Goal: Book appointment/travel/reservation

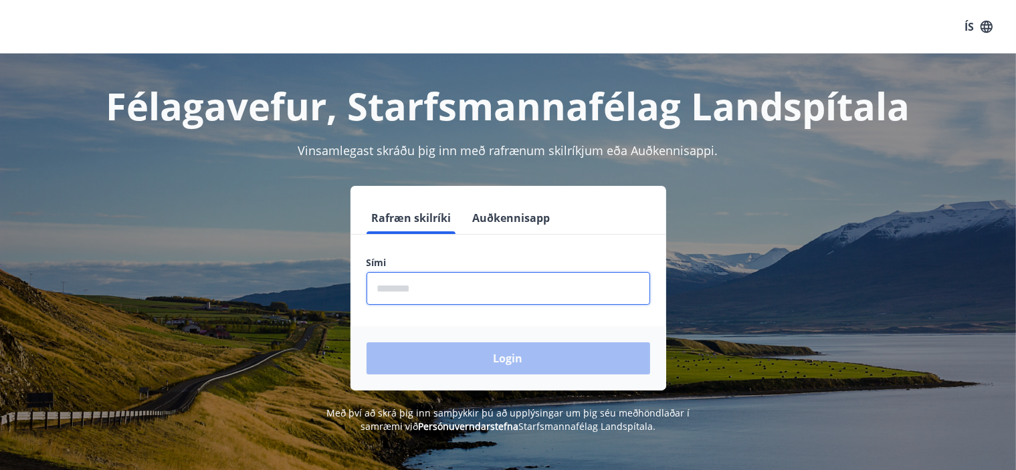
click at [401, 290] on input "phone" at bounding box center [509, 288] width 284 height 33
type input "********"
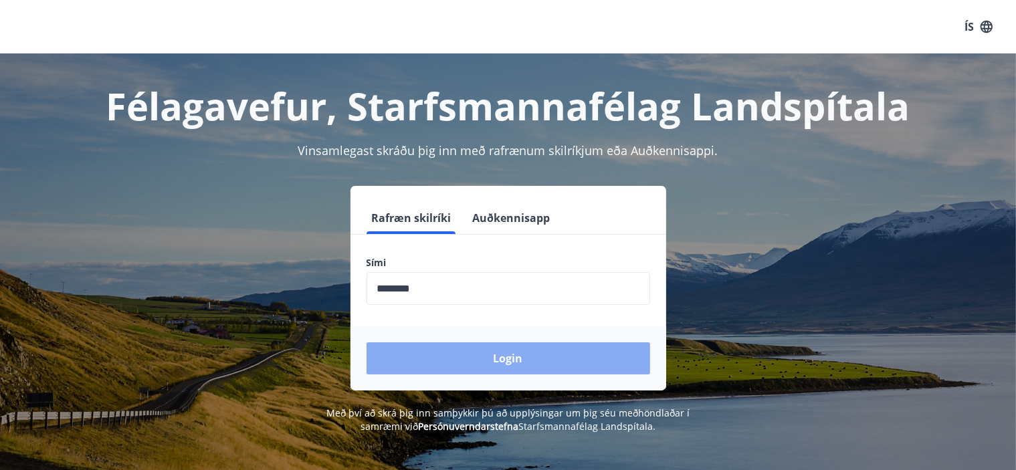
click at [502, 358] on button "Login" at bounding box center [509, 358] width 284 height 32
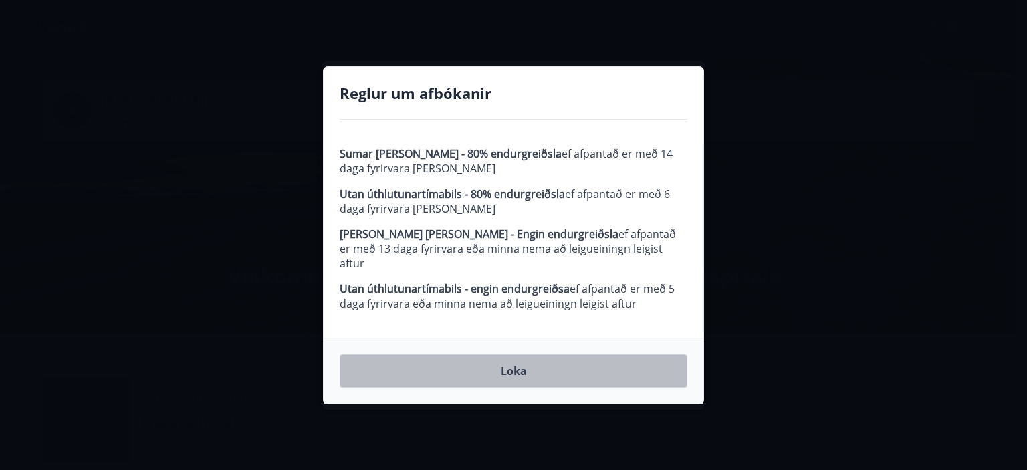
click at [511, 369] on button "Loka" at bounding box center [514, 371] width 348 height 33
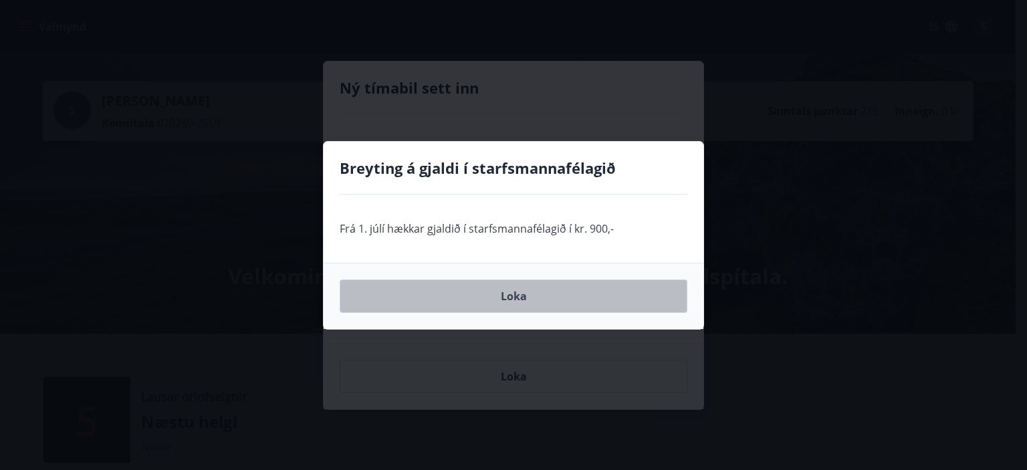
click at [514, 297] on button "Loka" at bounding box center [514, 296] width 348 height 33
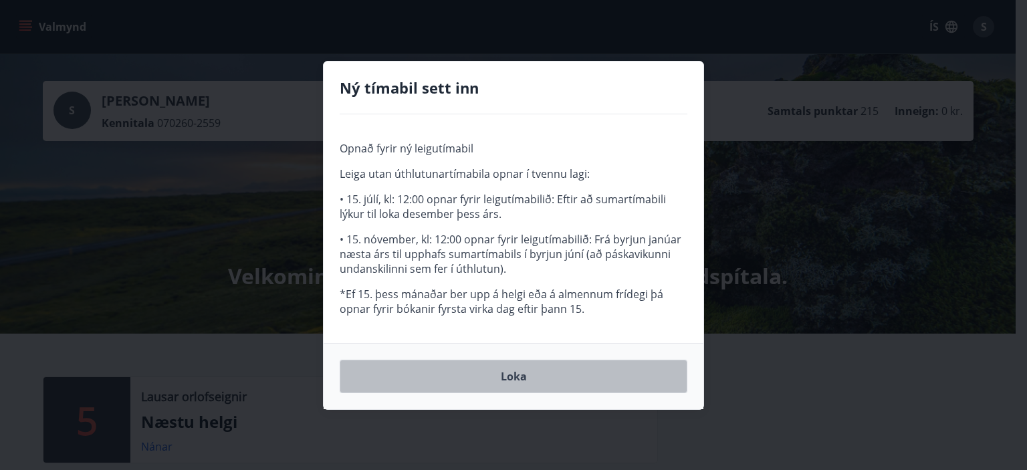
click at [514, 373] on button "Loka" at bounding box center [514, 376] width 348 height 33
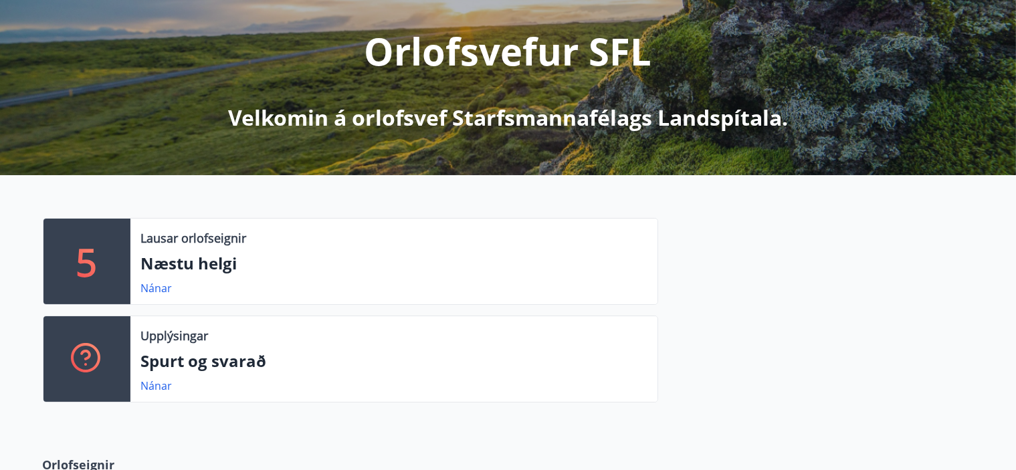
scroll to position [178, 0]
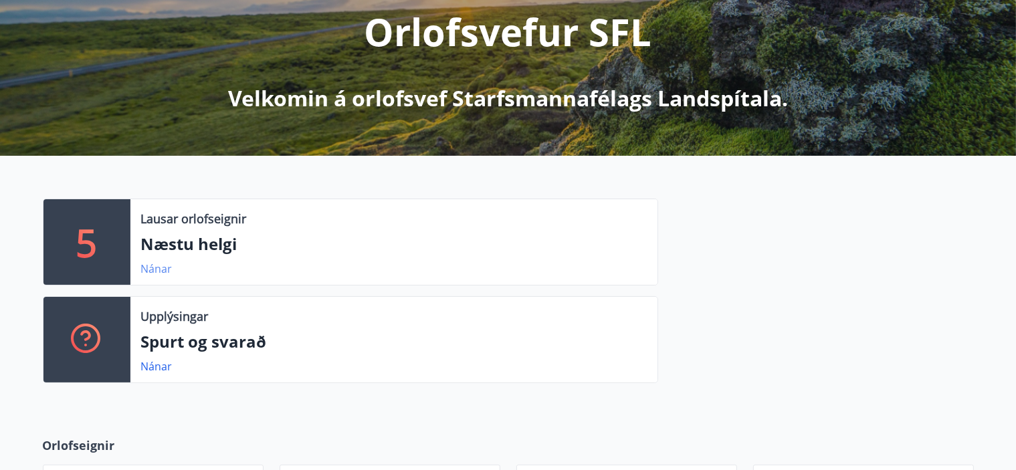
click at [157, 268] on link "Nánar" at bounding box center [156, 269] width 31 height 15
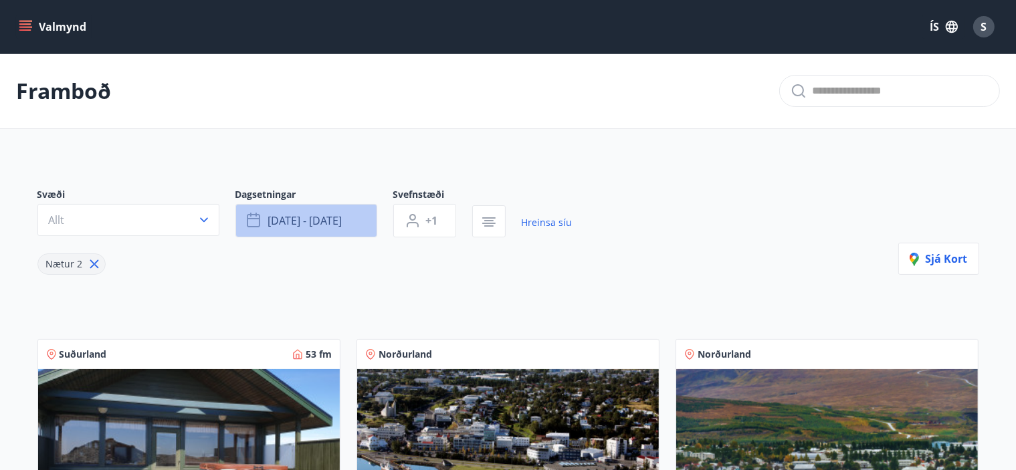
click at [250, 220] on icon "button" at bounding box center [255, 221] width 16 height 16
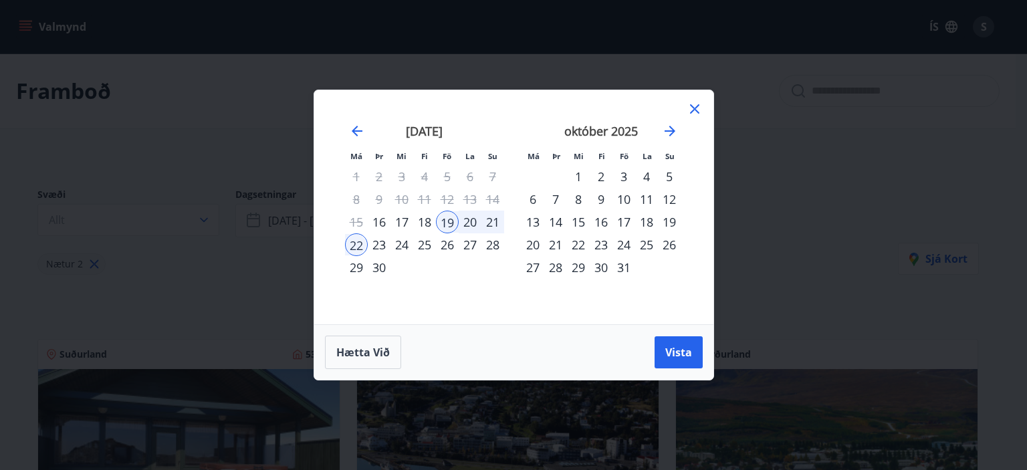
click at [648, 176] on div "4" at bounding box center [646, 176] width 23 height 23
click at [535, 199] on div "6" at bounding box center [533, 199] width 23 height 23
click at [642, 177] on div "4" at bounding box center [646, 176] width 23 height 23
click at [626, 177] on div "3" at bounding box center [624, 176] width 23 height 23
click at [648, 175] on div "4" at bounding box center [646, 176] width 23 height 23
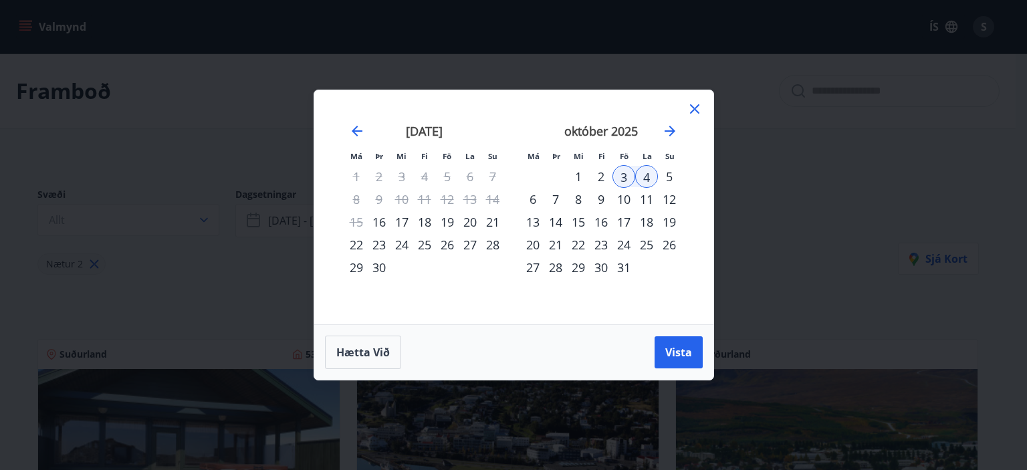
click at [669, 176] on div "5" at bounding box center [669, 176] width 23 height 23
click at [650, 177] on div "4" at bounding box center [646, 176] width 23 height 23
click at [666, 176] on div "5" at bounding box center [669, 176] width 23 height 23
click at [626, 175] on div "3" at bounding box center [624, 176] width 23 height 23
click at [645, 178] on div "4" at bounding box center [646, 176] width 23 height 23
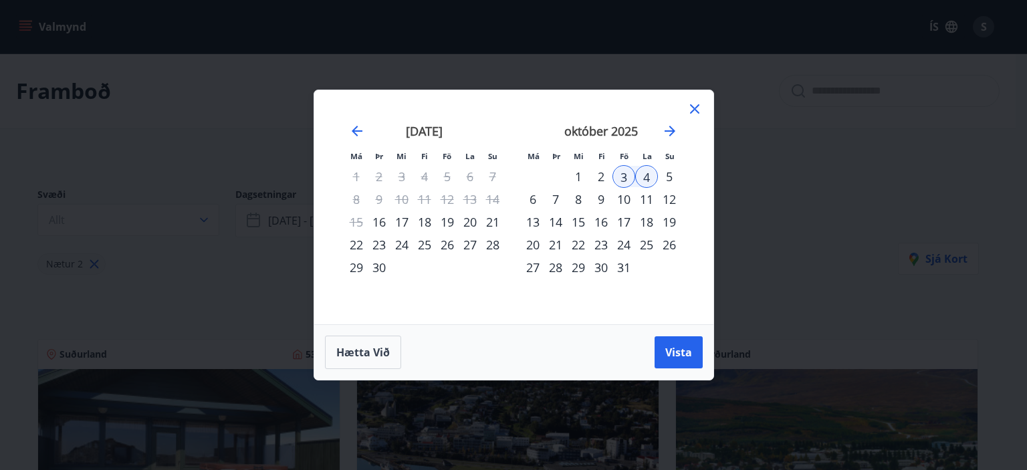
click at [670, 176] on div "5" at bounding box center [669, 176] width 23 height 23
drag, startPoint x: 621, startPoint y: 178, endPoint x: 641, endPoint y: 178, distance: 20.1
click at [622, 177] on div "3" at bounding box center [624, 176] width 23 height 23
drag, startPoint x: 644, startPoint y: 178, endPoint x: 652, endPoint y: 179, distance: 8.1
click at [645, 178] on div "4" at bounding box center [646, 176] width 23 height 23
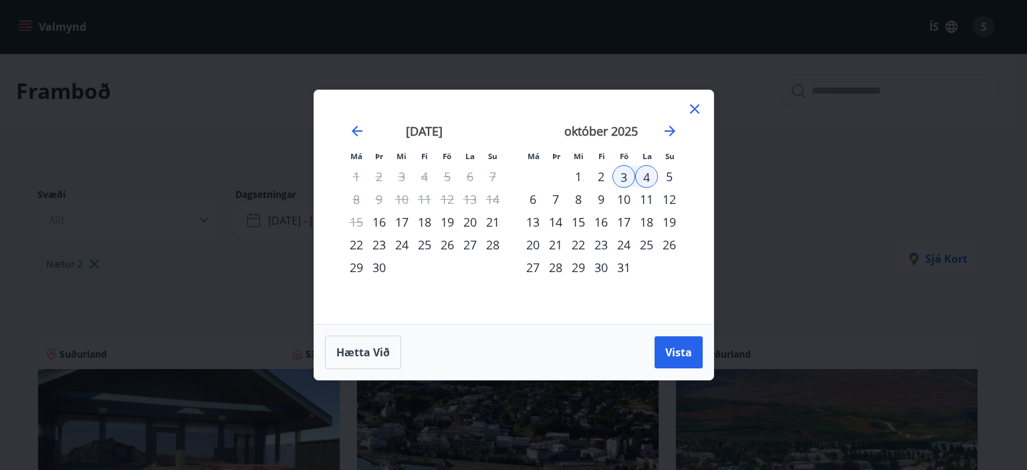
click at [664, 180] on div "5" at bounding box center [669, 176] width 23 height 23
click at [628, 177] on div "3" at bounding box center [624, 176] width 23 height 23
click at [665, 180] on div "5" at bounding box center [669, 176] width 23 height 23
click at [677, 349] on span "Vista" at bounding box center [679, 352] width 27 height 15
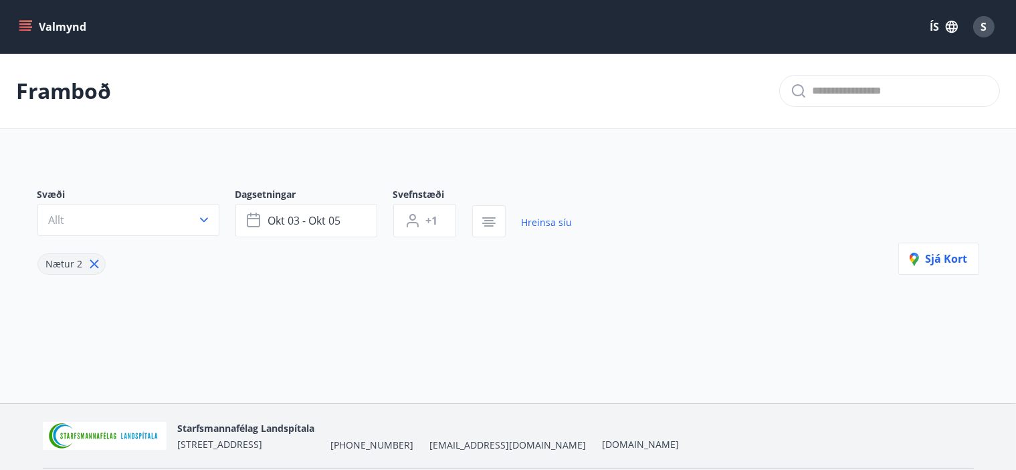
click at [92, 261] on icon at bounding box center [94, 264] width 15 height 15
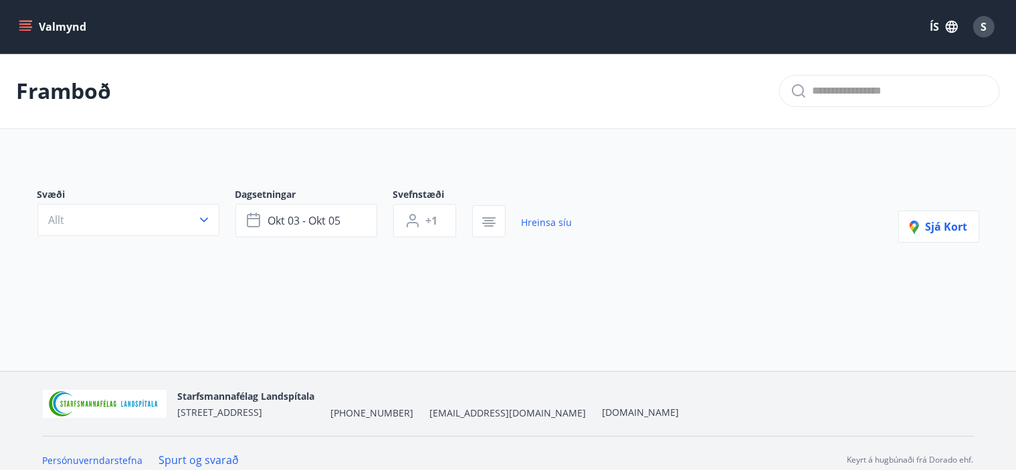
type input "*"
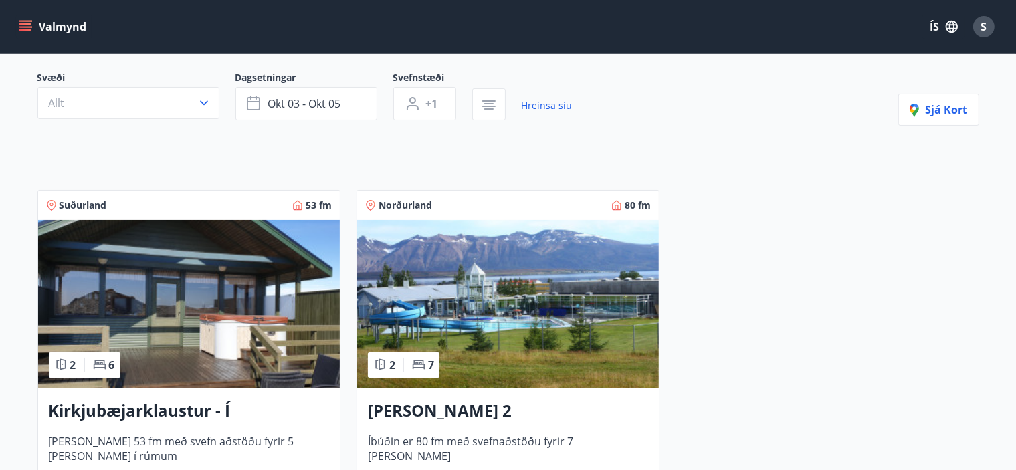
scroll to position [69, 0]
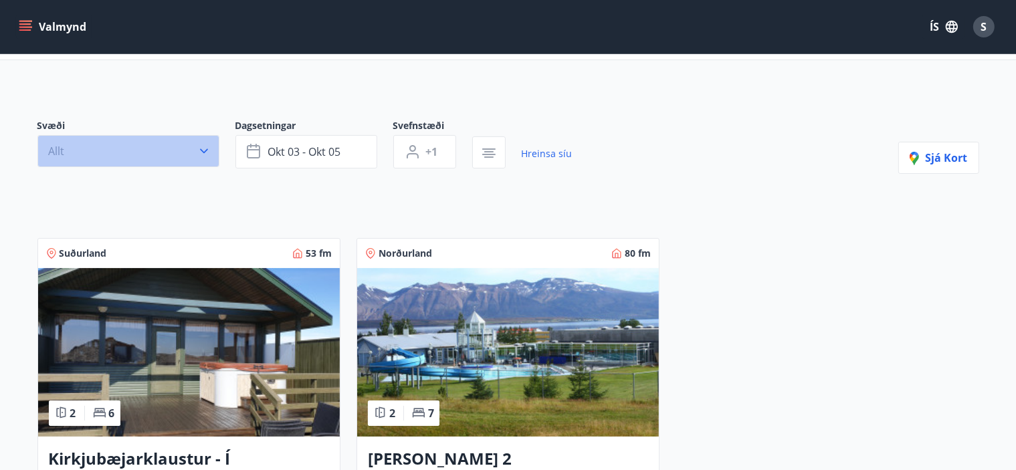
click at [205, 152] on icon "button" at bounding box center [204, 151] width 8 height 5
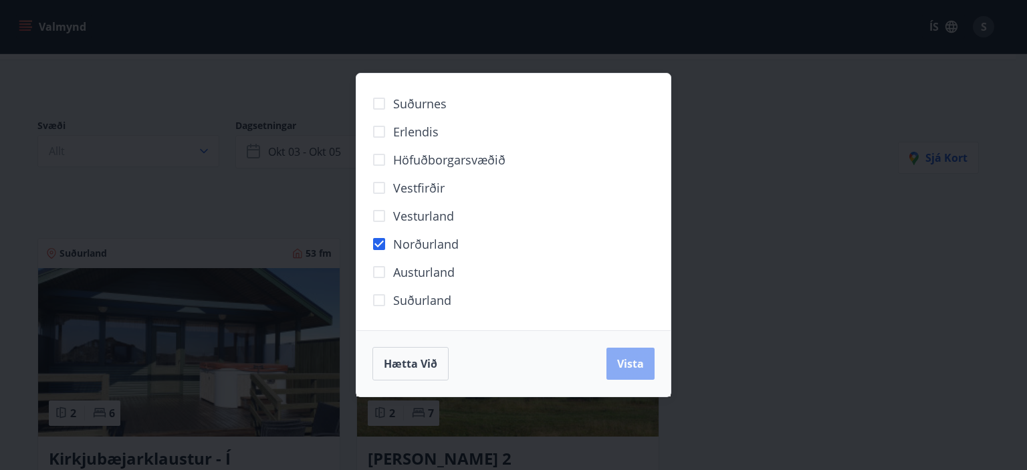
click at [634, 365] on span "Vista" at bounding box center [630, 364] width 27 height 15
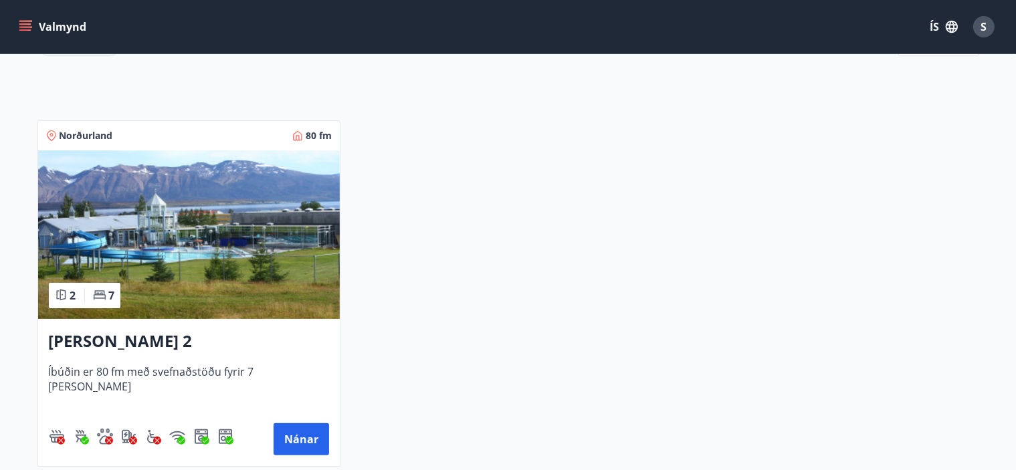
scroll to position [248, 0]
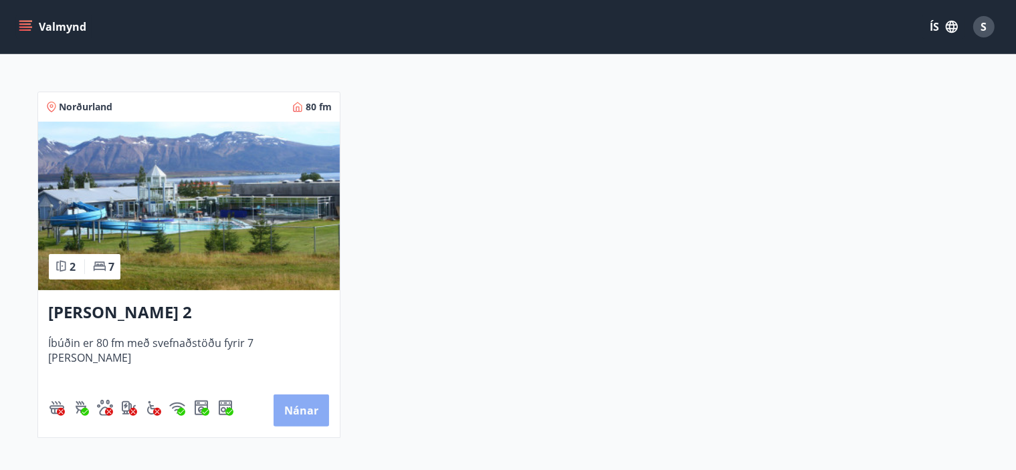
click at [292, 411] on button "Nánar" at bounding box center [302, 411] width 56 height 32
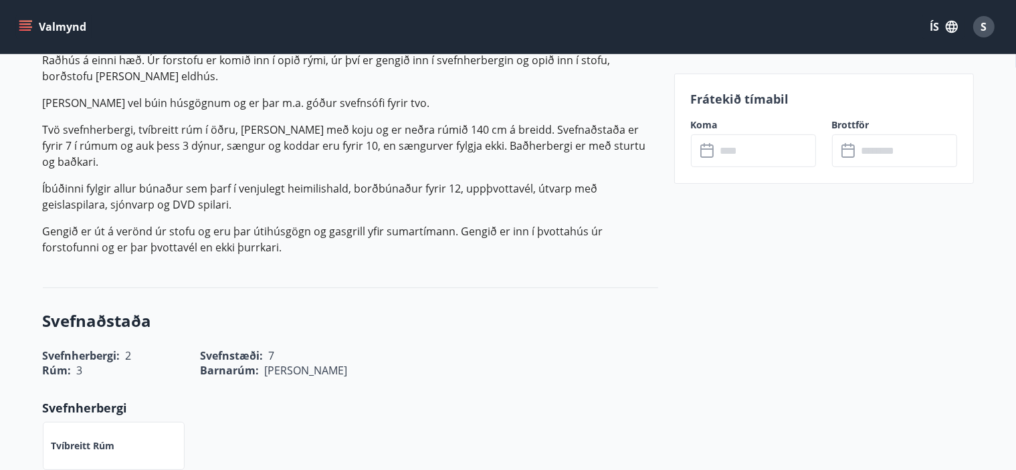
scroll to position [437, 0]
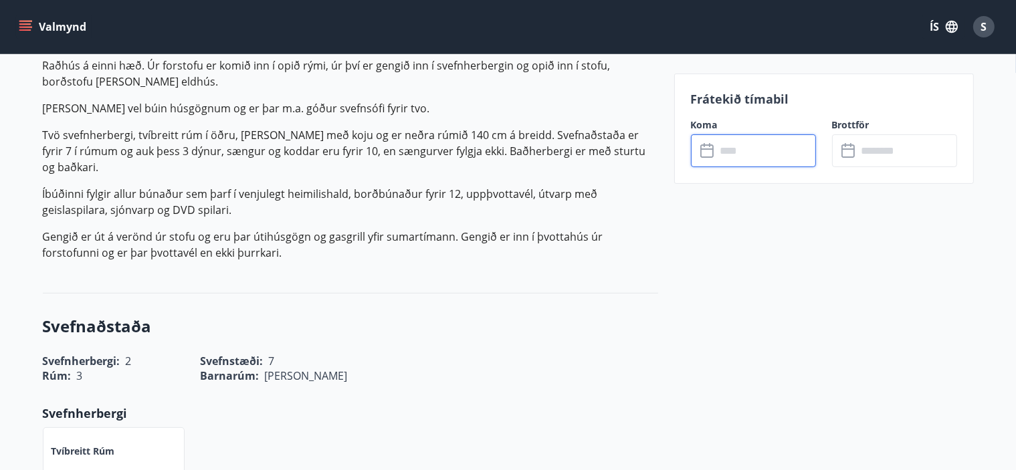
click at [720, 151] on input "text" at bounding box center [766, 150] width 100 height 33
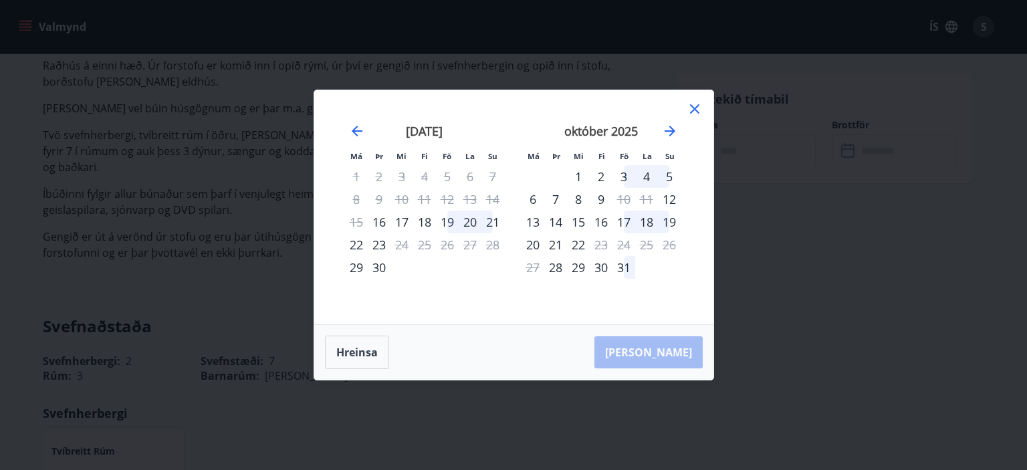
click at [692, 113] on icon at bounding box center [695, 109] width 16 height 16
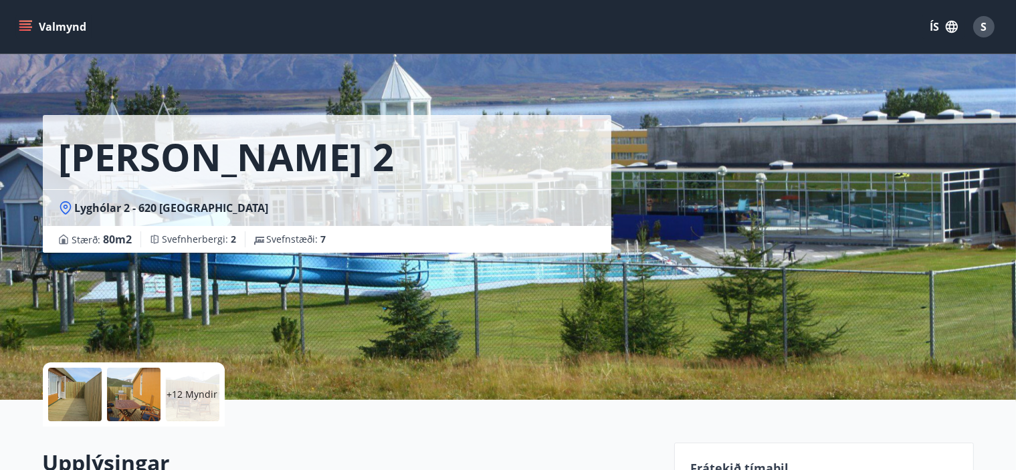
scroll to position [0, 0]
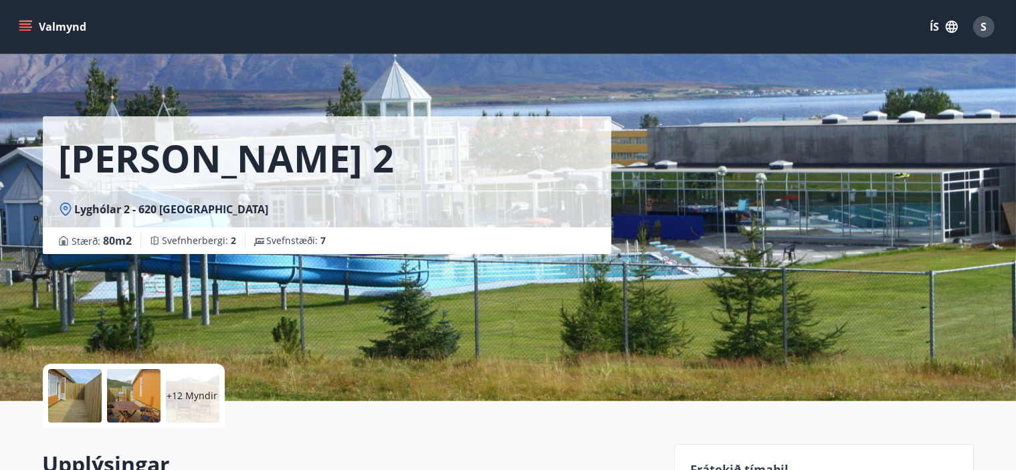
click at [24, 29] on icon "menu" at bounding box center [25, 29] width 12 height 1
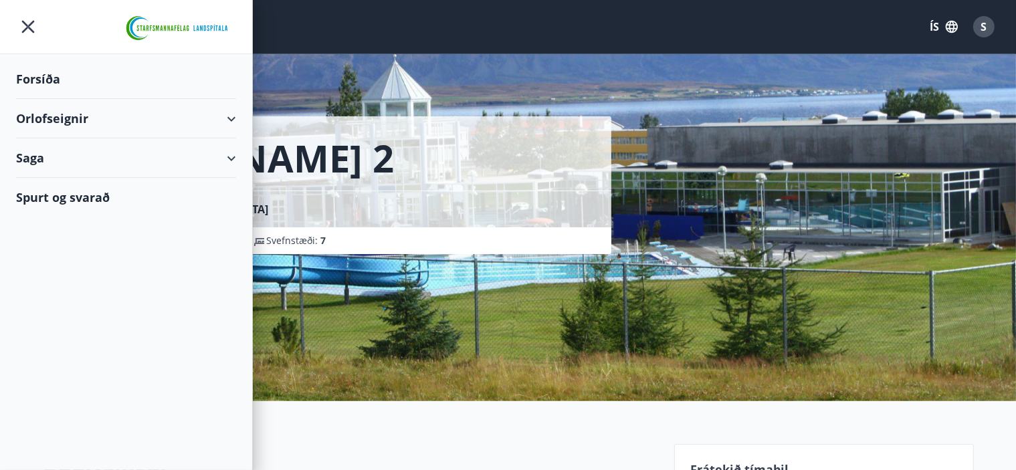
click at [230, 117] on div "Orlofseignir" at bounding box center [126, 118] width 220 height 39
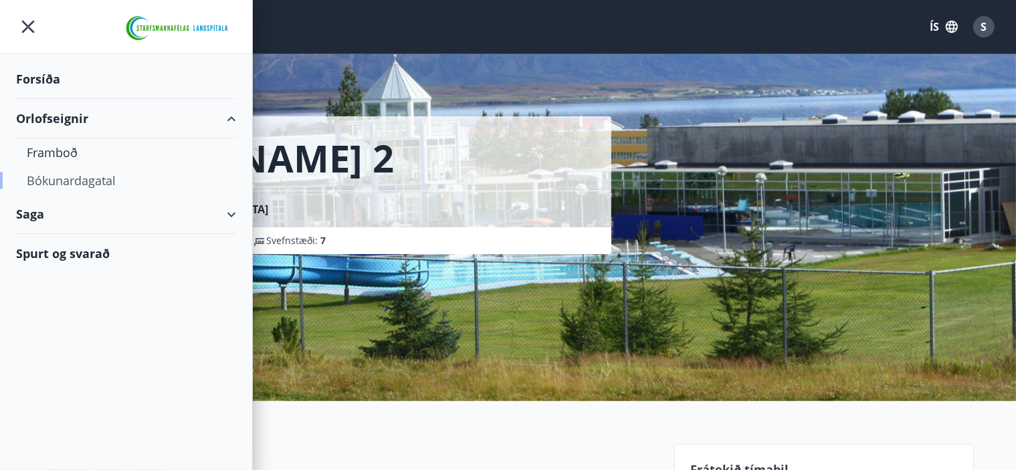
click at [63, 181] on div "Bókunardagatal" at bounding box center [126, 181] width 199 height 28
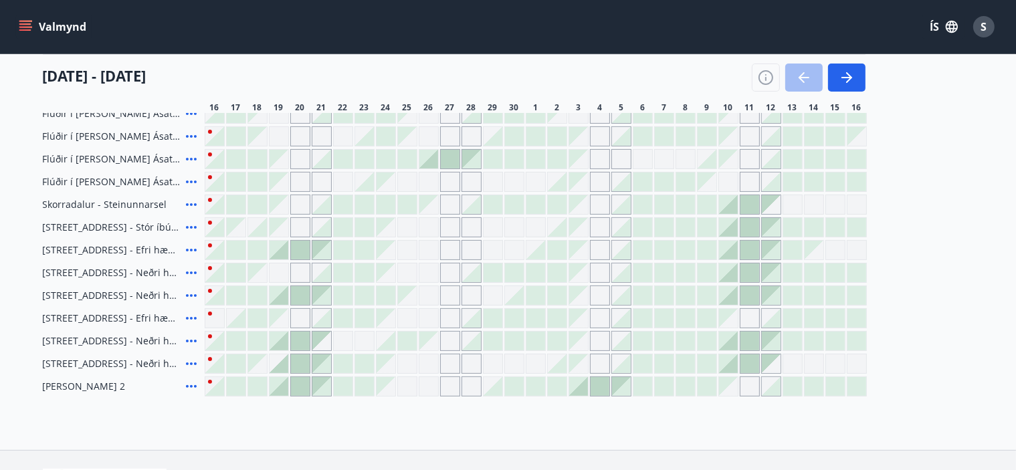
scroll to position [235, 0]
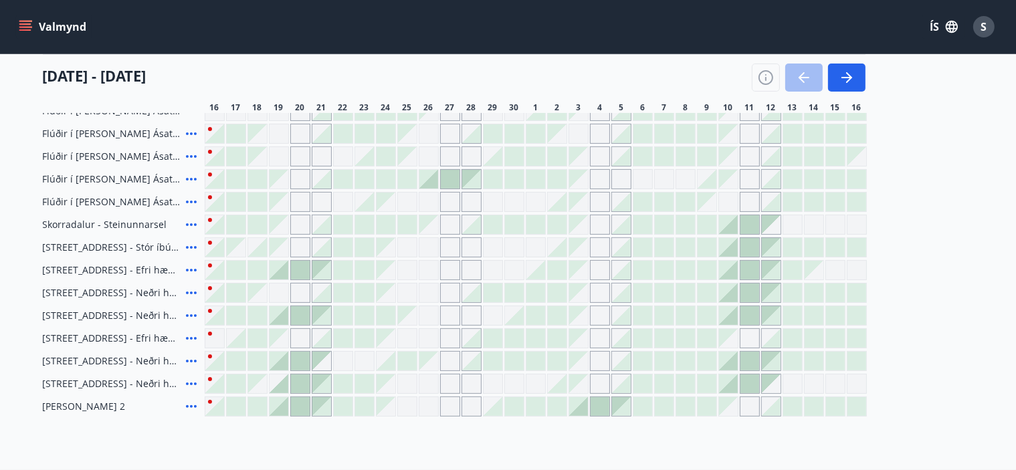
click at [586, 321] on div "Gráir dagar eru ekki bókanlegir" at bounding box center [578, 315] width 19 height 19
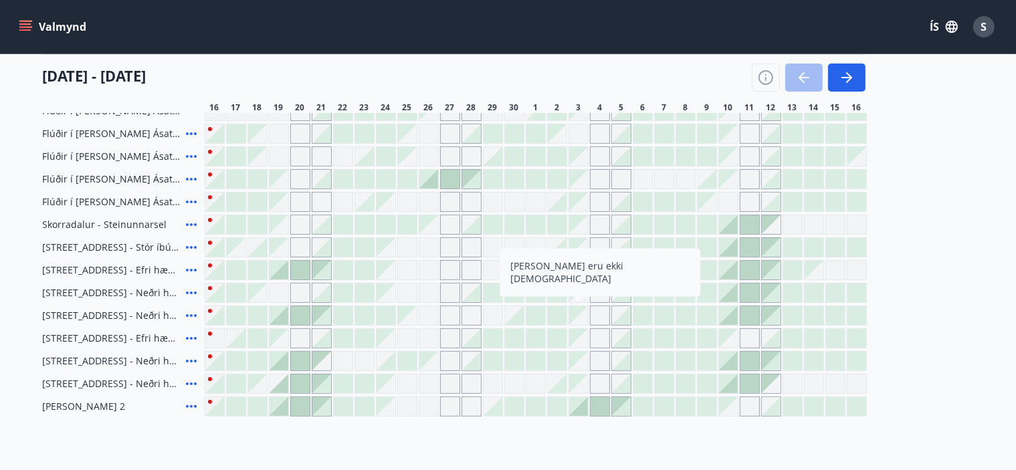
click at [601, 316] on div "Gráir dagar eru ekki bókanlegir" at bounding box center [600, 316] width 20 height 20
click at [597, 405] on div at bounding box center [600, 406] width 19 height 19
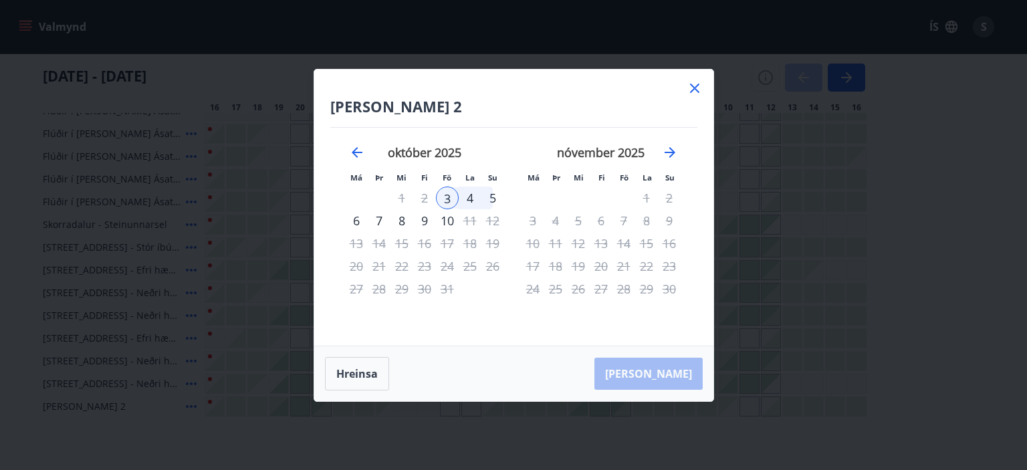
click at [698, 88] on icon at bounding box center [695, 88] width 16 height 16
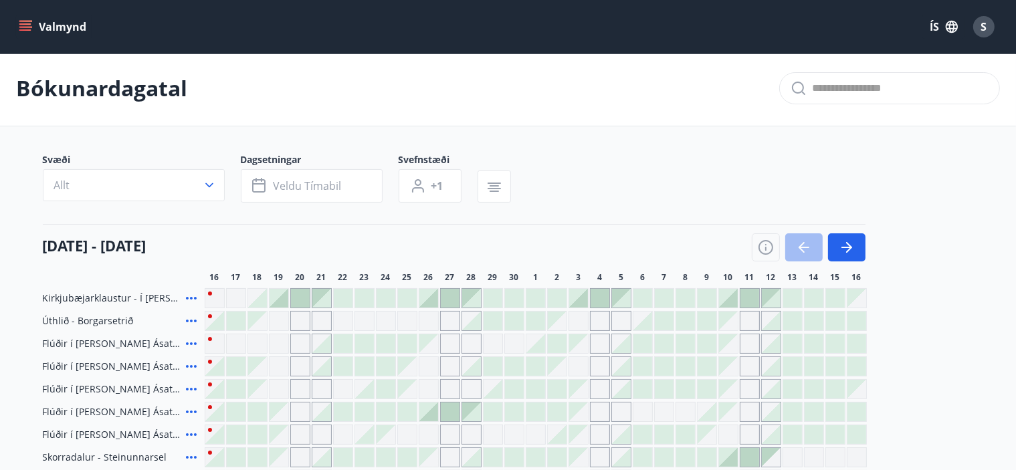
scroll to position [0, 0]
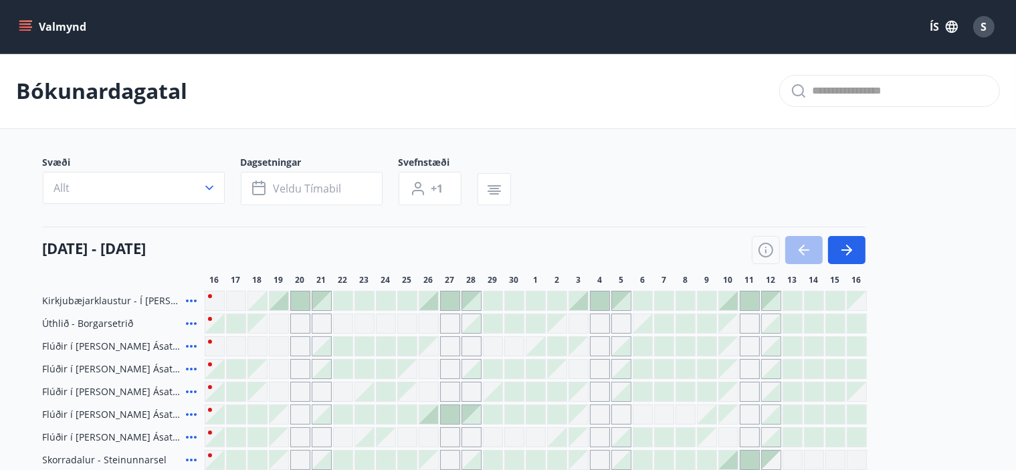
drag, startPoint x: 19, startPoint y: 25, endPoint x: 28, endPoint y: 25, distance: 9.4
click at [21, 25] on icon "menu" at bounding box center [25, 26] width 13 height 13
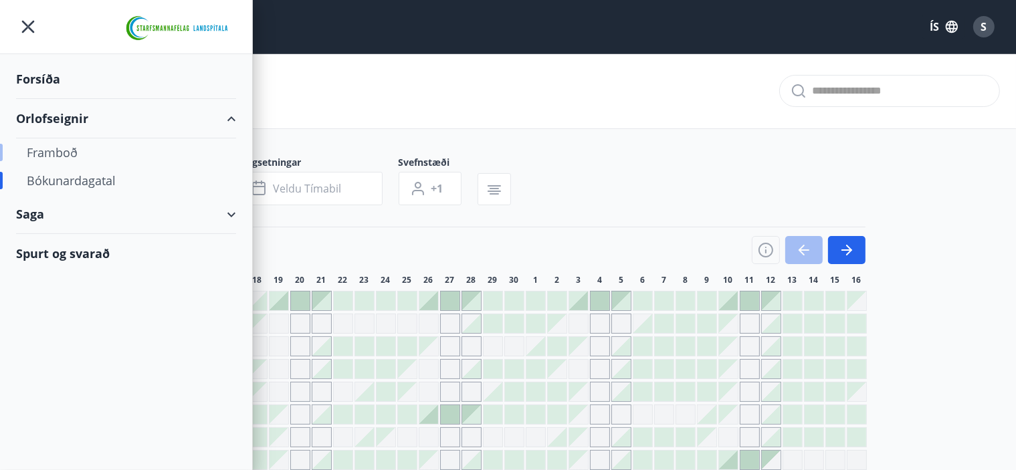
click at [64, 151] on div "Framboð" at bounding box center [126, 152] width 199 height 28
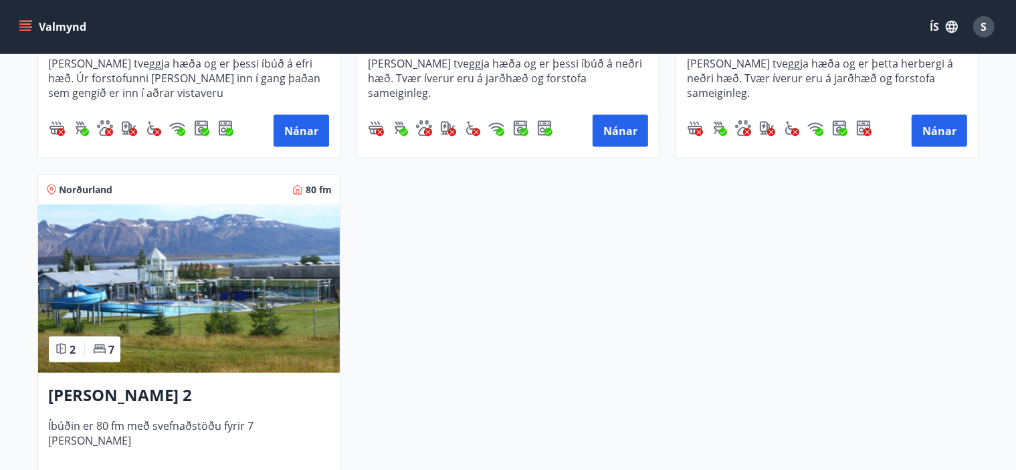
scroll to position [1949, 0]
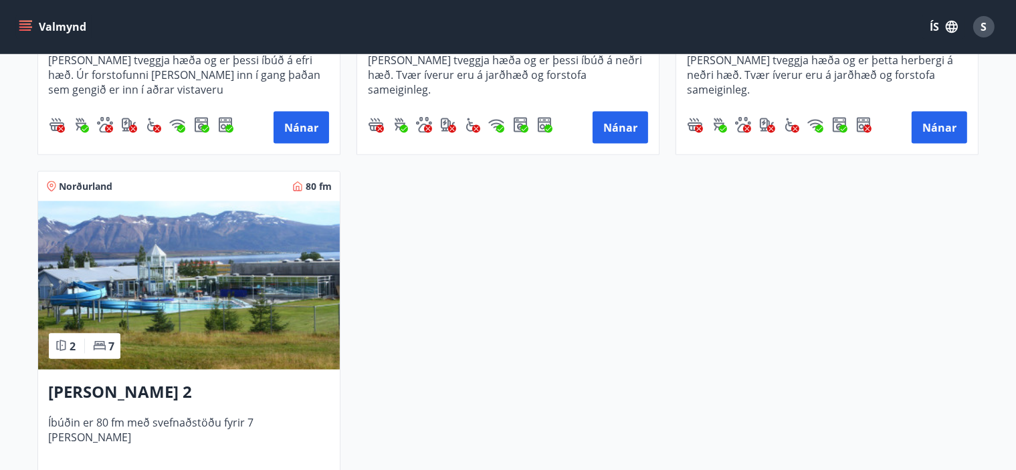
click at [132, 334] on img at bounding box center [189, 285] width 302 height 169
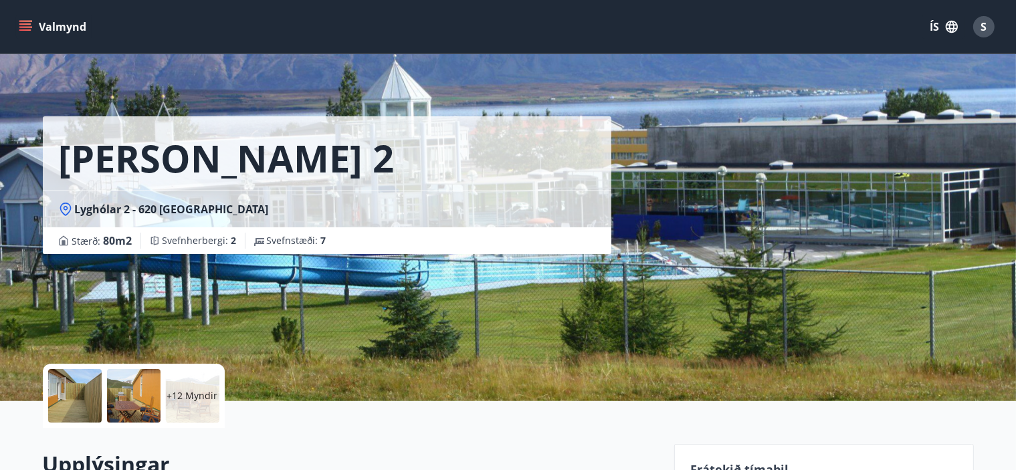
click at [129, 395] on div at bounding box center [134, 396] width 54 height 54
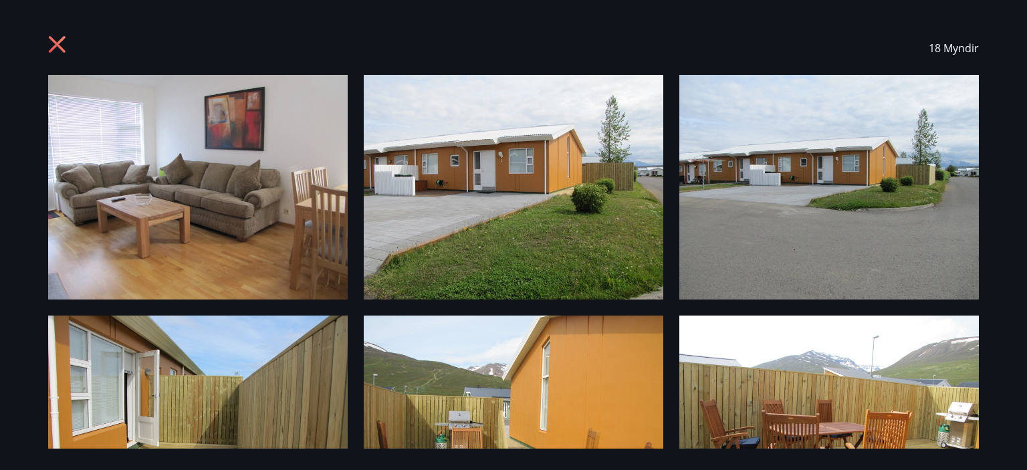
click at [233, 241] on img at bounding box center [198, 187] width 300 height 225
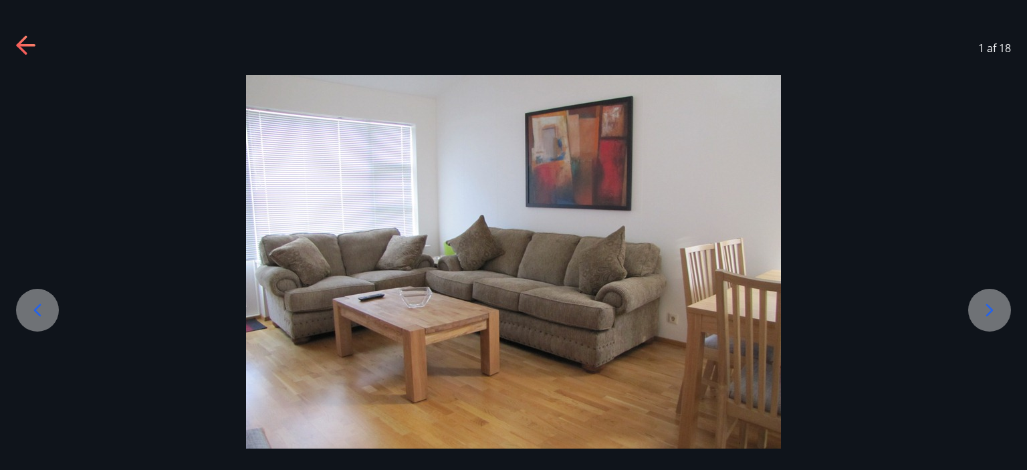
click at [989, 312] on icon at bounding box center [990, 310] width 7 height 13
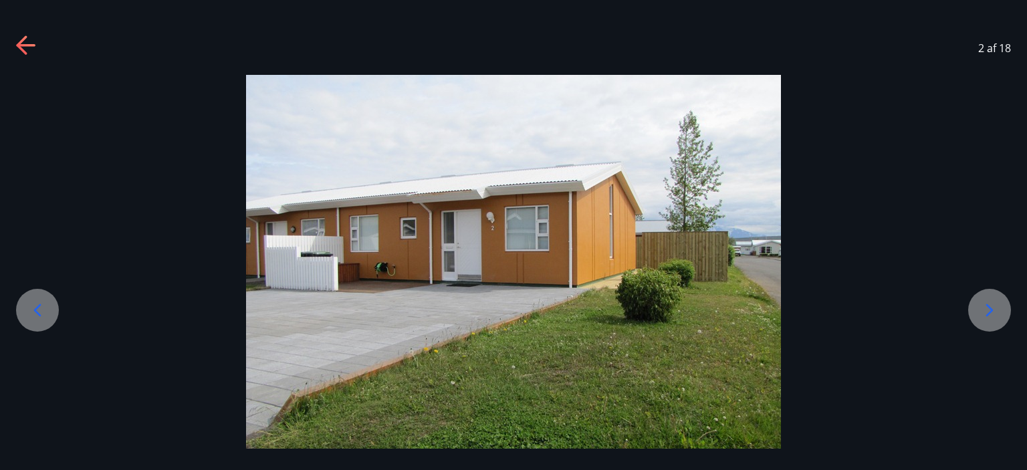
click at [989, 312] on icon at bounding box center [990, 310] width 7 height 13
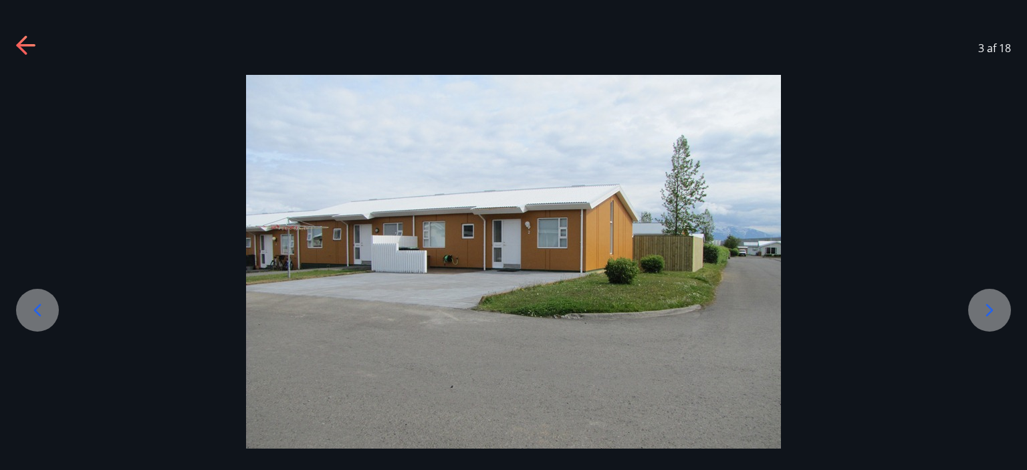
click at [989, 312] on icon at bounding box center [990, 310] width 7 height 13
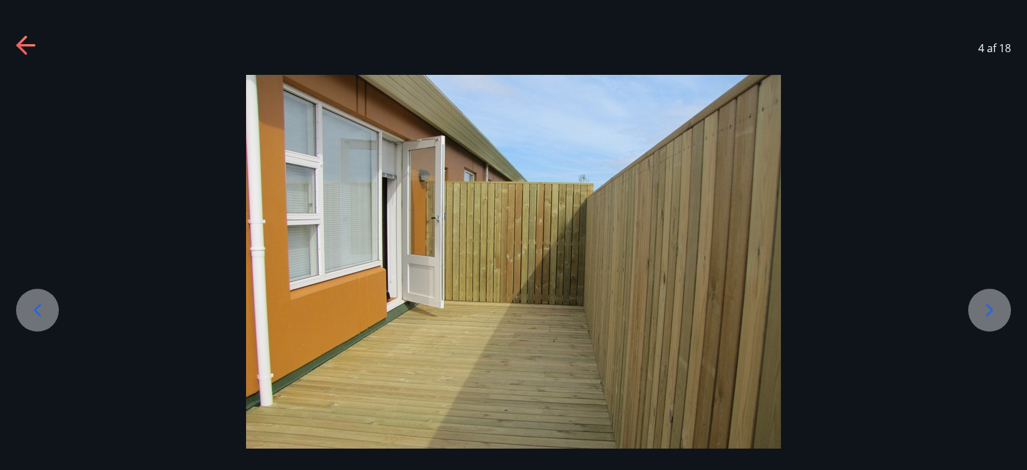
click at [989, 312] on icon at bounding box center [990, 310] width 7 height 13
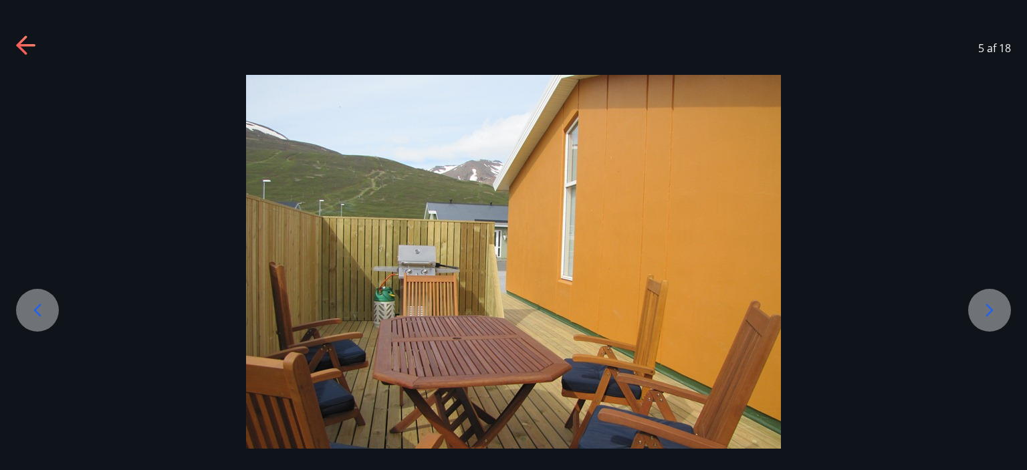
click at [989, 312] on icon at bounding box center [990, 310] width 7 height 13
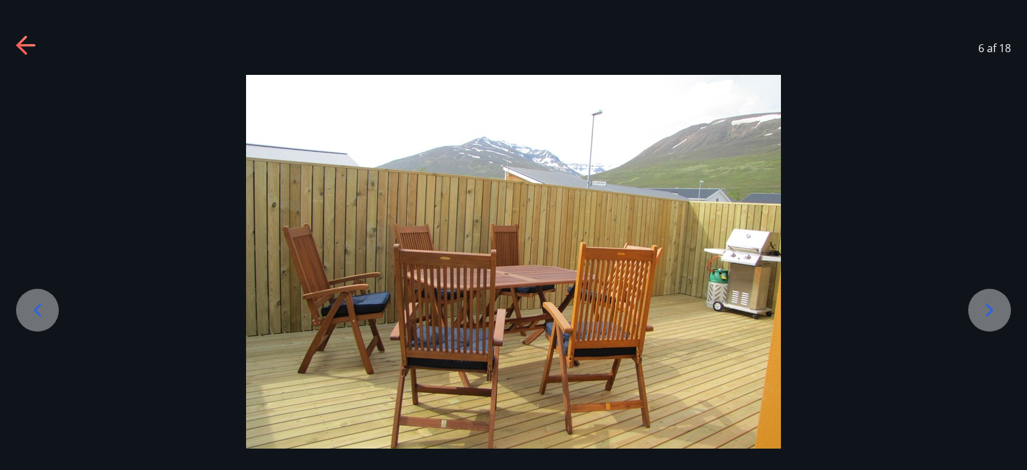
click at [989, 312] on icon at bounding box center [990, 310] width 7 height 13
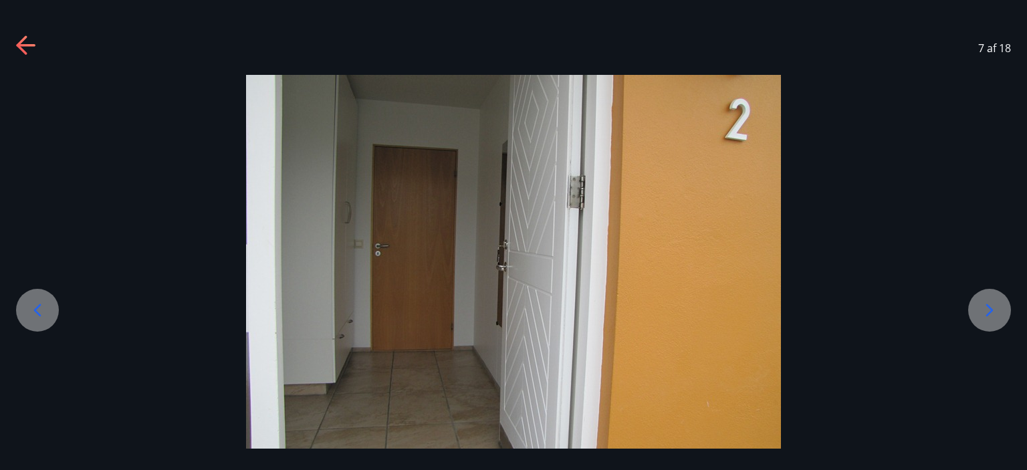
click at [989, 312] on icon at bounding box center [990, 310] width 7 height 13
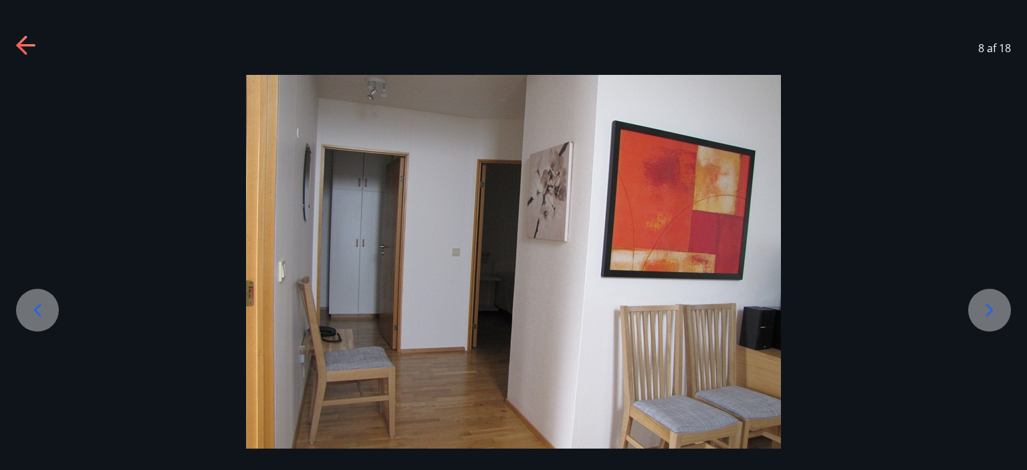
click at [989, 312] on icon at bounding box center [990, 310] width 7 height 13
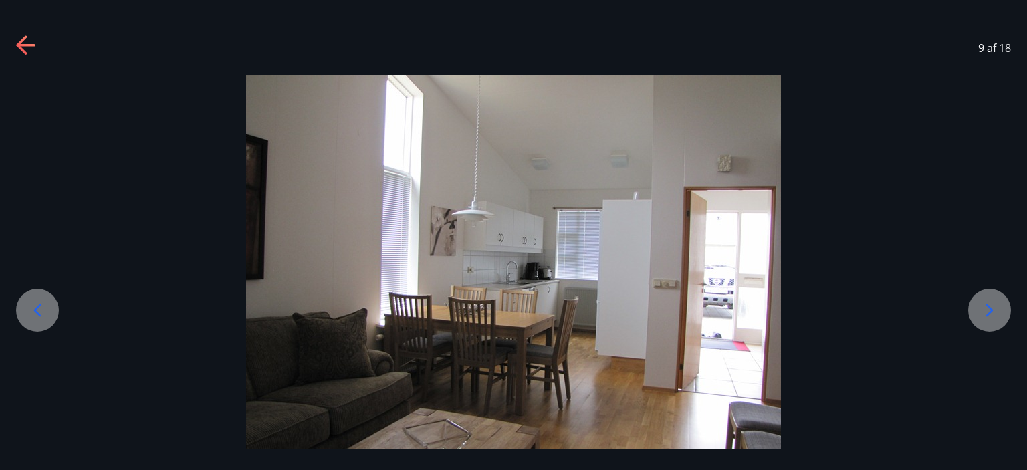
click at [989, 312] on icon at bounding box center [990, 310] width 7 height 13
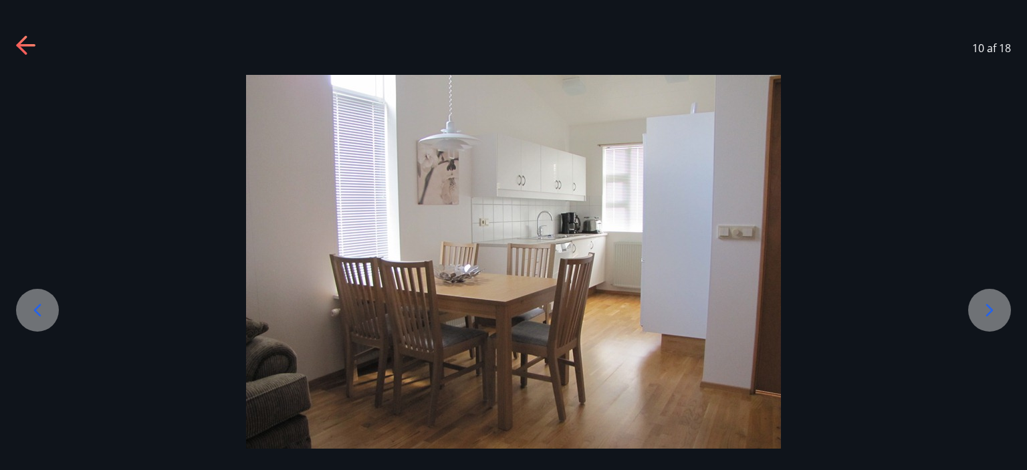
click at [989, 312] on icon at bounding box center [990, 310] width 7 height 13
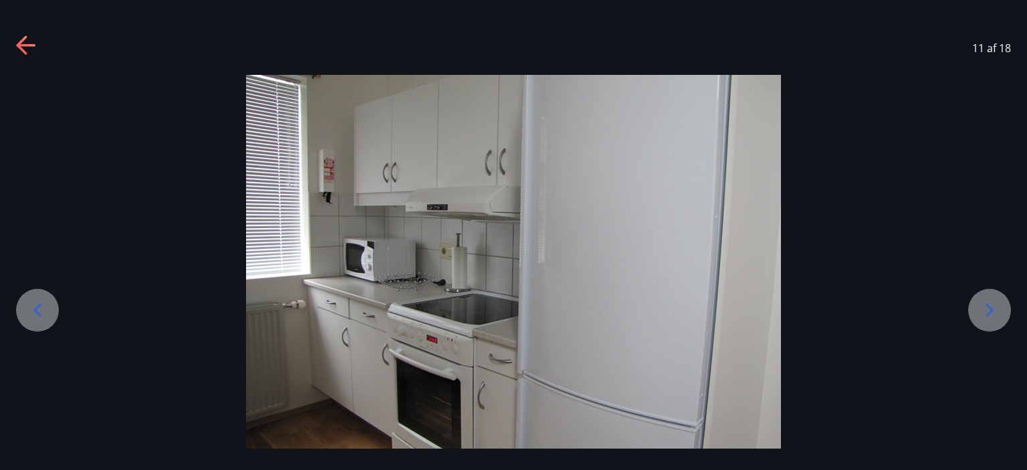
click at [989, 312] on icon at bounding box center [990, 310] width 7 height 13
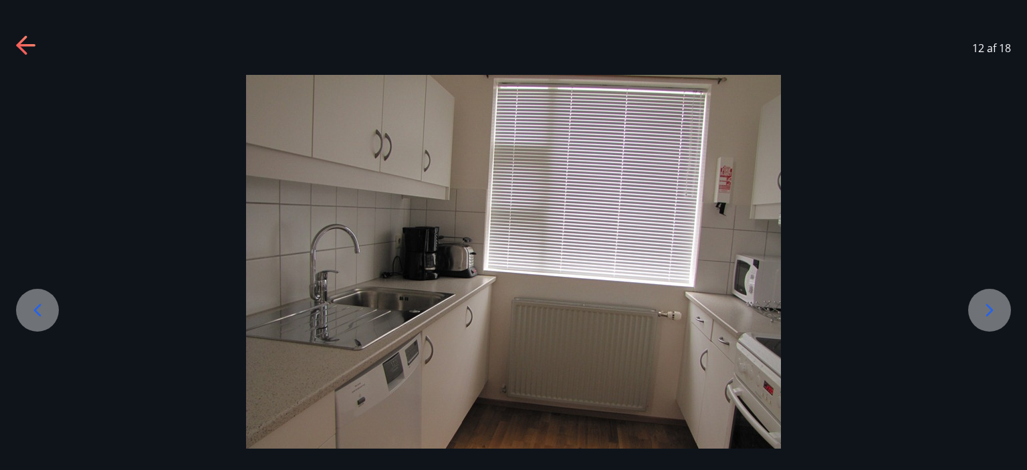
click at [989, 312] on icon at bounding box center [990, 310] width 7 height 13
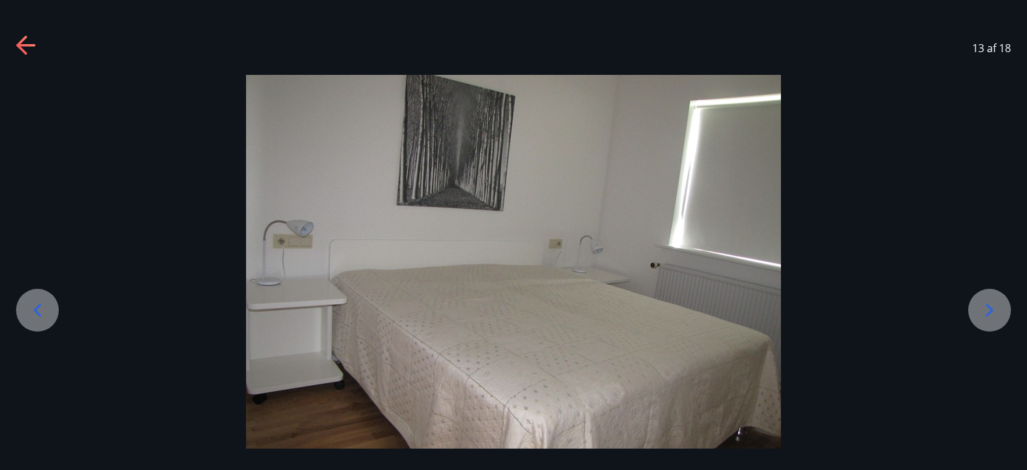
click at [989, 312] on icon at bounding box center [990, 310] width 7 height 13
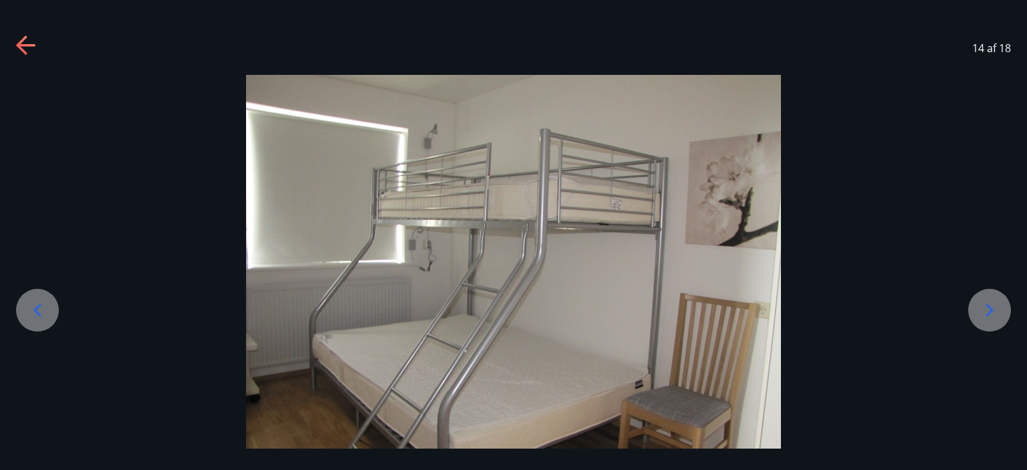
click at [989, 312] on icon at bounding box center [990, 310] width 7 height 13
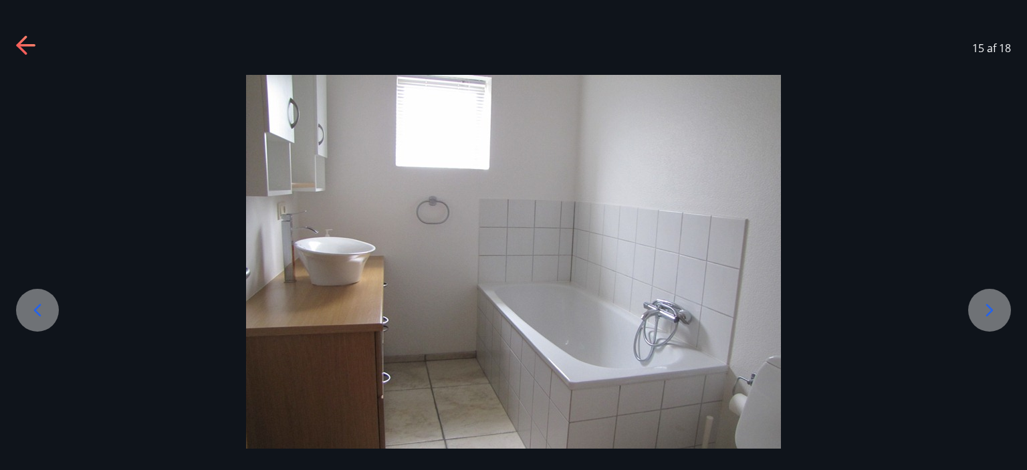
click at [989, 312] on icon at bounding box center [989, 310] width 21 height 21
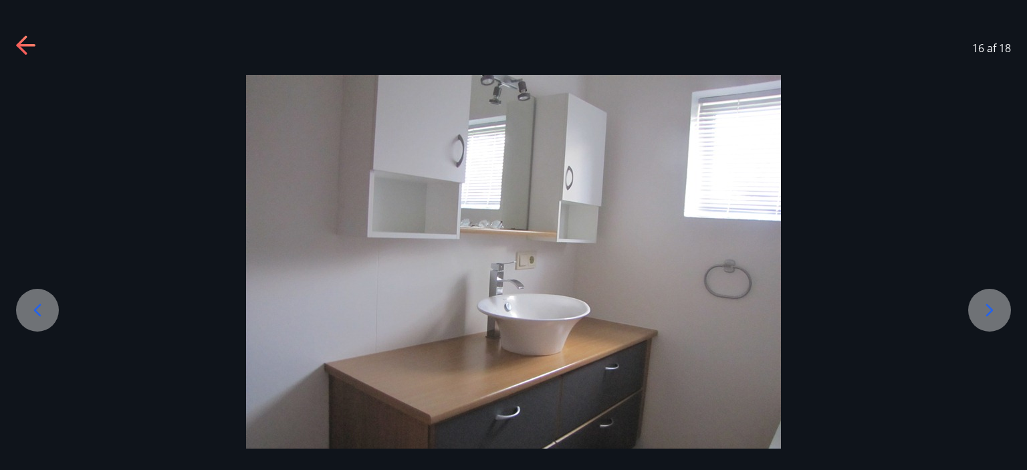
click at [989, 312] on icon at bounding box center [989, 310] width 21 height 21
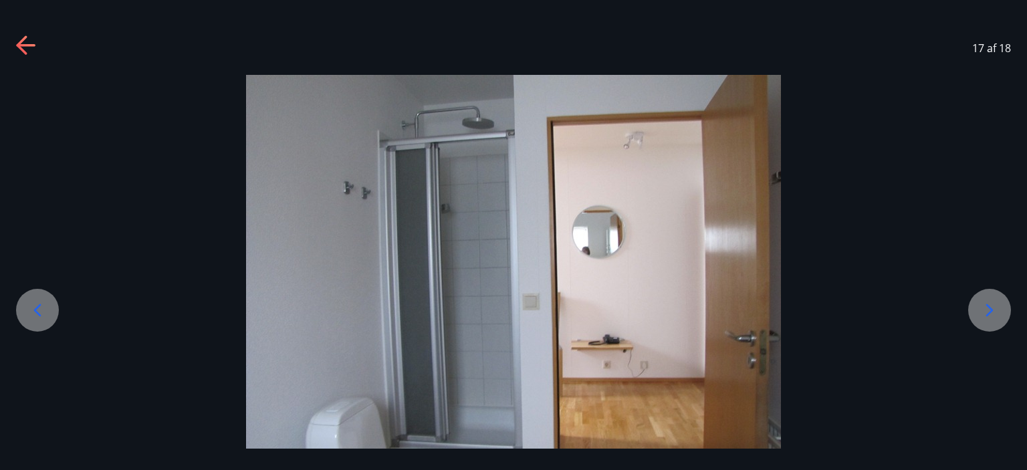
click at [989, 312] on icon at bounding box center [989, 310] width 21 height 21
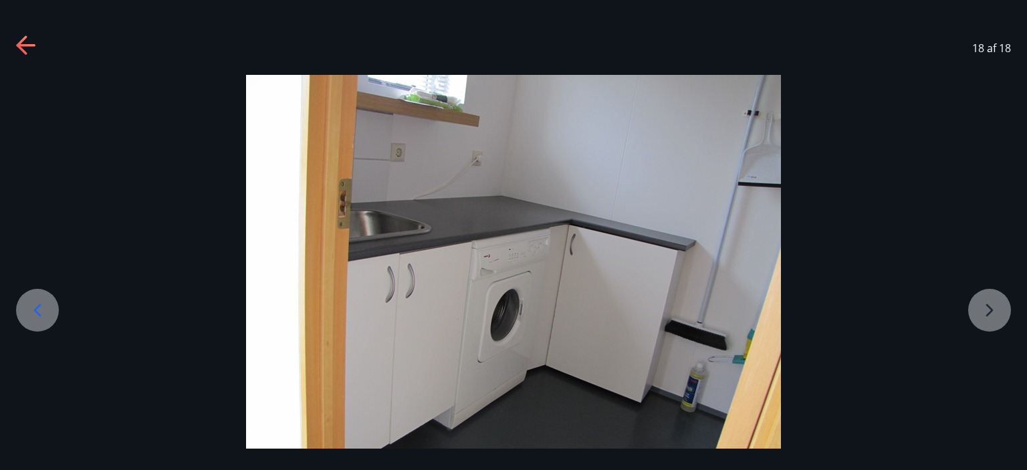
click at [989, 312] on div at bounding box center [513, 275] width 1027 height 401
click at [18, 39] on icon at bounding box center [26, 45] width 21 height 21
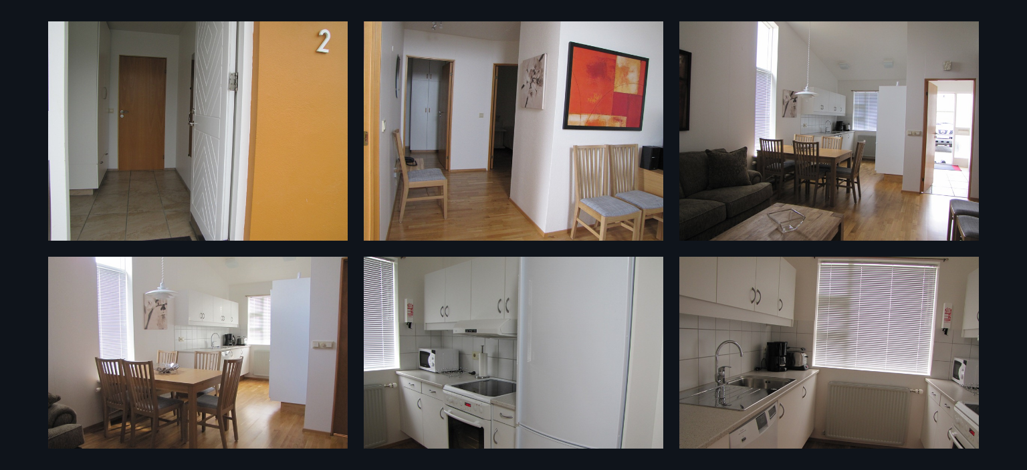
scroll to position [535, 0]
